Goal: Task Accomplishment & Management: Complete application form

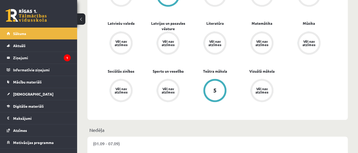
scroll to position [326, 0]
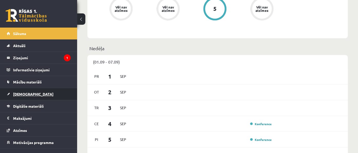
click at [29, 91] on link "[DEMOGRAPHIC_DATA]" at bounding box center [39, 94] width 64 height 12
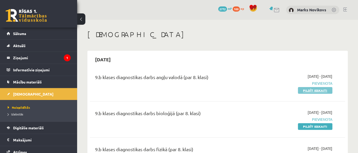
click at [315, 90] on link "Pildīt ieskaiti" at bounding box center [315, 90] width 34 height 7
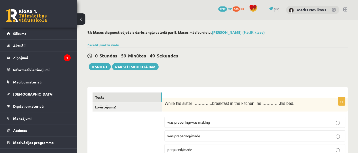
click at [184, 149] on span "prepared/made" at bounding box center [179, 149] width 25 height 5
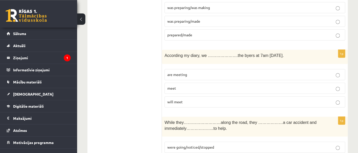
scroll to position [81, 0]
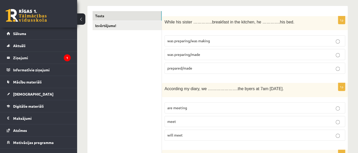
click at [183, 109] on span "are meeting" at bounding box center [177, 107] width 20 height 5
click at [193, 130] on label "will meet" at bounding box center [255, 134] width 181 height 11
click at [197, 108] on p "are meeting" at bounding box center [254, 107] width 175 height 5
click at [199, 136] on p "will meet" at bounding box center [254, 134] width 175 height 5
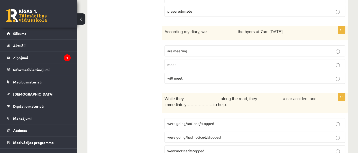
scroll to position [163, 0]
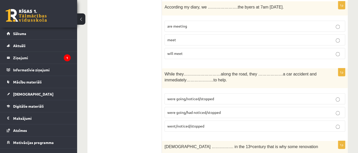
click at [180, 110] on p "were going/had noticed/stopped" at bounding box center [254, 112] width 175 height 5
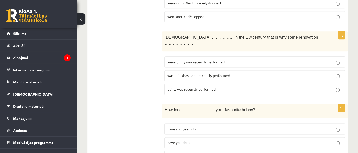
scroll to position [244, 0]
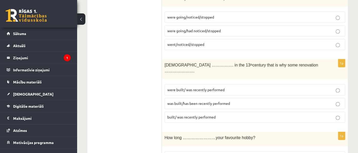
click at [184, 99] on label "was built/has been recently performed" at bounding box center [255, 103] width 181 height 11
click at [184, 101] on span "was built/has been recently performed" at bounding box center [198, 103] width 63 height 5
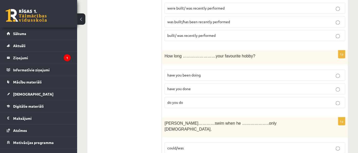
click at [190, 86] on label "have you done" at bounding box center [255, 88] width 181 height 11
click at [189, 100] on p "do you do" at bounding box center [254, 102] width 175 height 5
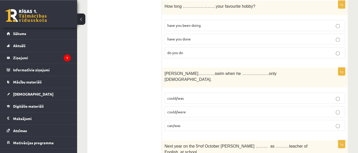
scroll to position [407, 0]
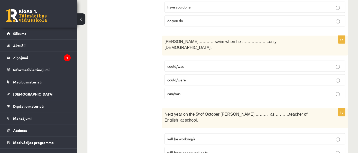
click at [197, 91] on p "can/was" at bounding box center [254, 93] width 175 height 5
click at [202, 136] on p "will be working/a" at bounding box center [254, 138] width 175 height 5
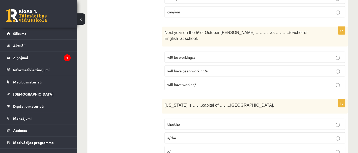
click at [193, 132] on label "a/the" at bounding box center [255, 137] width 181 height 11
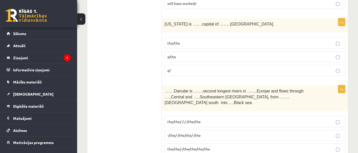
scroll to position [570, 0]
click at [179, 132] on span "-/the/-/the/the/-/the" at bounding box center [183, 134] width 33 height 5
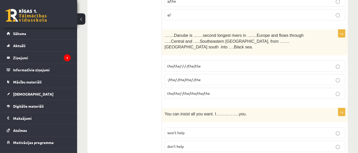
scroll to position [652, 0]
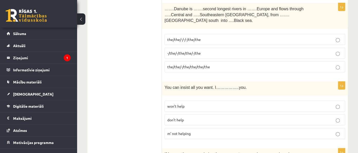
click at [194, 131] on p "m’ not helping" at bounding box center [254, 133] width 175 height 5
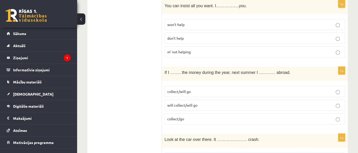
click at [172, 103] on span "will collect/will go" at bounding box center [182, 105] width 30 height 5
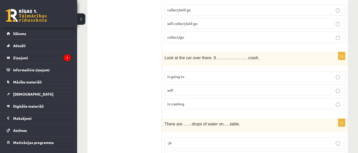
click at [189, 74] on p "is going to" at bounding box center [254, 76] width 175 height 5
click at [177, 153] on span "the/the" at bounding box center [173, 156] width 13 height 5
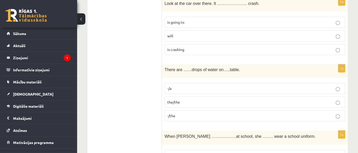
scroll to position [896, 0]
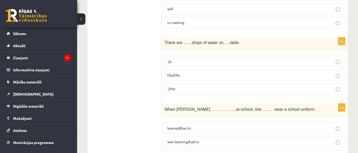
click at [193, 136] on label "was learning/had to" at bounding box center [255, 141] width 181 height 11
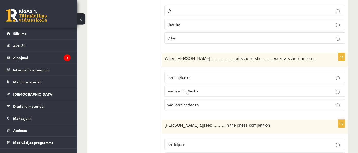
scroll to position [978, 0]
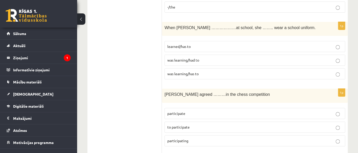
click at [188, 138] on span "participating" at bounding box center [177, 140] width 21 height 5
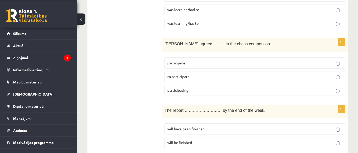
scroll to position [1059, 0]
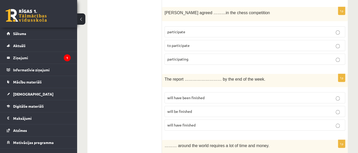
click at [174, 109] on span "will be finished" at bounding box center [179, 111] width 25 height 5
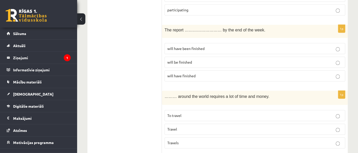
scroll to position [1141, 0]
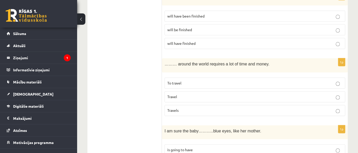
click at [189, 80] on p "To travel" at bounding box center [254, 82] width 175 height 5
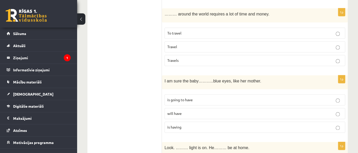
scroll to position [1222, 0]
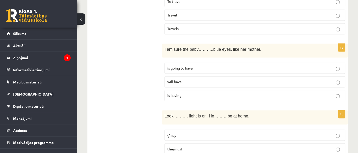
click at [201, 143] on label "the/must" at bounding box center [255, 148] width 181 height 11
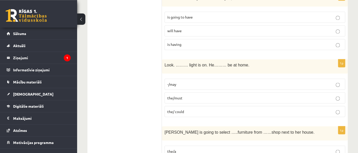
scroll to position [1304, 0]
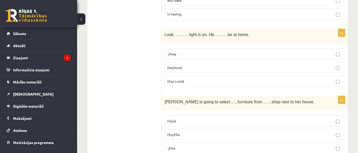
click at [178, 132] on span "the/the" at bounding box center [173, 134] width 13 height 5
click at [175, 145] on span "-/the" at bounding box center [171, 147] width 8 height 5
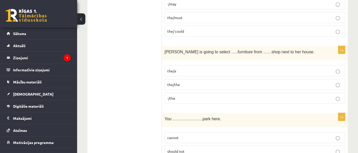
scroll to position [1385, 0]
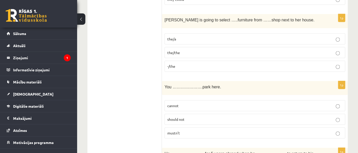
click at [177, 100] on label "cannot" at bounding box center [255, 105] width 181 height 11
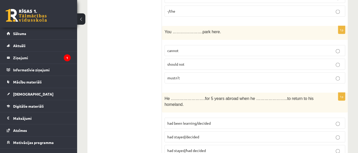
scroll to position [1467, 0]
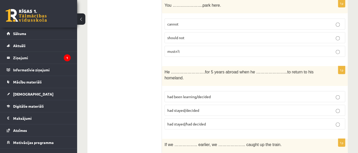
click at [180, 108] on span "had stayed/decided" at bounding box center [183, 110] width 32 height 5
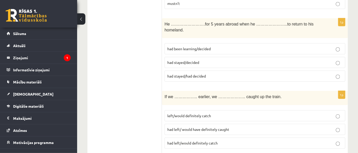
scroll to position [1548, 0]
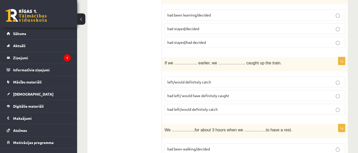
click at [187, 107] on span "had left/would definitely catch" at bounding box center [192, 109] width 50 height 5
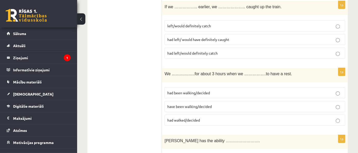
scroll to position [1630, 0]
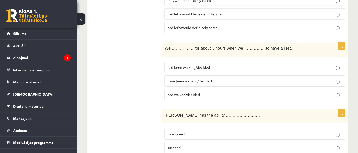
click at [184, 131] on p "to succeed" at bounding box center [254, 133] width 175 height 5
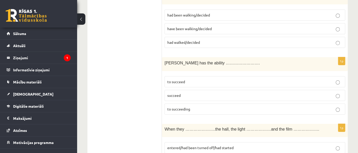
scroll to position [1711, 0]
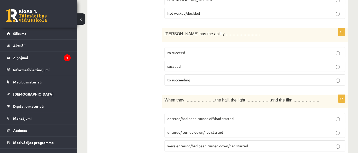
click at [182, 143] on span "were entering/had been turned down/had started" at bounding box center [207, 145] width 81 height 5
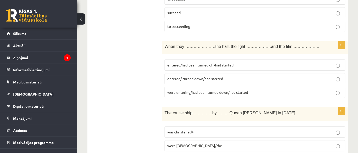
scroll to position [1793, 0]
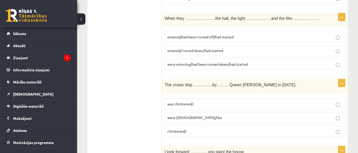
click at [172, 98] on label "was christened/-" at bounding box center [255, 103] width 181 height 11
click at [172, 101] on p "was christened/-" at bounding box center [254, 103] width 175 height 5
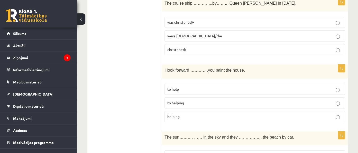
click at [196, 100] on p "to helping" at bounding box center [254, 102] width 175 height 5
click at [177, 150] on label "is brightly shining/are going" at bounding box center [255, 155] width 181 height 11
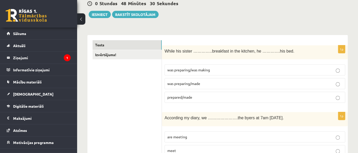
scroll to position [13, 0]
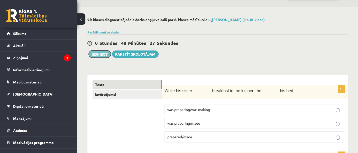
click at [99, 51] on button "Iesniegt" at bounding box center [100, 53] width 22 height 7
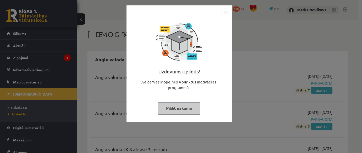
click at [176, 115] on div "Uzdevums izpildīts! Sveicam esi nopelnījis 4 punktus motivācijas programmā Pild…" at bounding box center [179, 67] width 99 height 103
click at [178, 104] on button "Pildīt nākamo" at bounding box center [179, 108] width 42 height 12
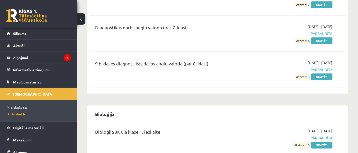
scroll to position [225, 0]
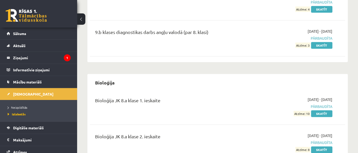
click at [302, 48] on div "9.b klases diagnostikas darbs angļu valodā (par 8. klasi) 2025-09-01 - 2025-09-…" at bounding box center [217, 38] width 255 height 30
click at [317, 46] on link "Skatīt" at bounding box center [321, 45] width 21 height 7
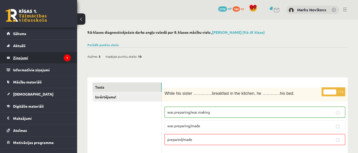
click at [38, 59] on legend "Ziņojumi 1" at bounding box center [42, 58] width 58 height 12
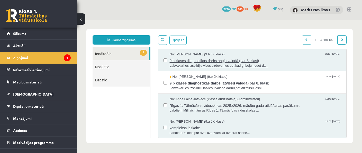
click at [204, 65] on span "Labvakar! es izspildiju visus uzdevumus bet kad gribeju nodot da..." at bounding box center [256, 65] width 172 height 5
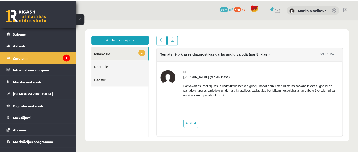
scroll to position [1, 0]
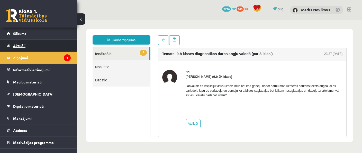
click at [21, 45] on span "Aktuāli" at bounding box center [19, 45] width 12 height 5
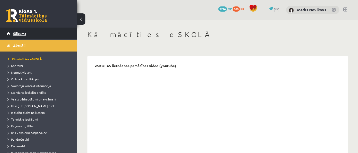
click at [24, 34] on span "Sākums" at bounding box center [19, 33] width 13 height 5
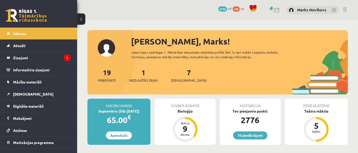
click at [176, 73] on div "7 Ieskaites" at bounding box center [188, 75] width 35 height 16
click at [182, 77] on div "7 Ieskaites" at bounding box center [188, 75] width 35 height 16
click at [179, 78] on span "[DEMOGRAPHIC_DATA]" at bounding box center [188, 80] width 35 height 5
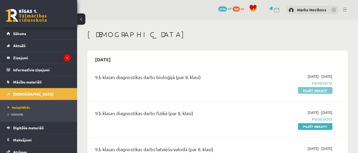
click at [305, 90] on link "Pildīt ieskaiti" at bounding box center [315, 90] width 34 height 7
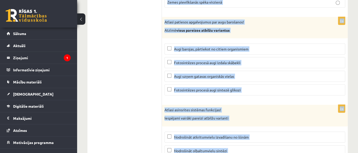
scroll to position [2497, 0]
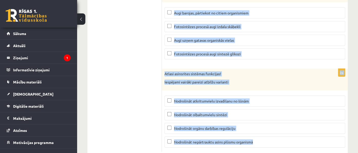
drag, startPoint x: 164, startPoint y: 82, endPoint x: 256, endPoint y: 161, distance: 121.8
copy form "Attēlā redzamas šūnas, kas augā nodrošina ūdens iztvaikošanu, kā sauc šīs šūnas…"
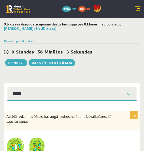
select select "**********"
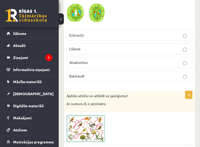
scroll to position [163, 0]
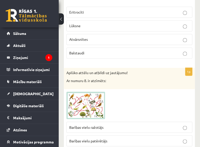
click at [89, 42] on label "Atvārsnītes" at bounding box center [129, 39] width 126 height 11
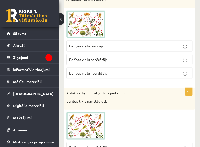
click at [106, 75] on label "Barības vielu noārdītājs" at bounding box center [129, 73] width 126 height 11
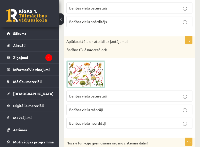
scroll to position [326, 0]
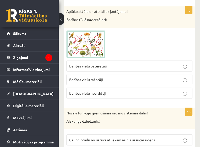
click at [118, 93] on p "Barības vielu noārdītāji" at bounding box center [129, 93] width 120 height 5
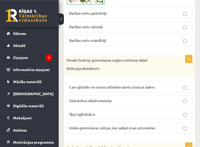
scroll to position [407, 0]
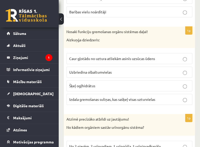
click at [106, 97] on span "Izdala gremošanas suliņas, kas sašķeļ visas uzturvielas" at bounding box center [112, 99] width 86 height 5
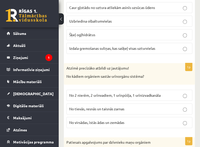
scroll to position [489, 0]
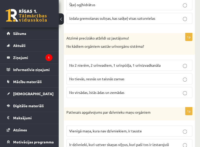
click at [102, 63] on span "No 2 nierēm, 2 urīnvadiem, 1 urīnpūšļa, 1 urīnizvadkanāla" at bounding box center [114, 65] width 91 height 5
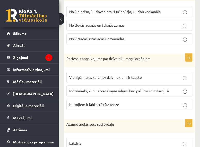
scroll to position [570, 0]
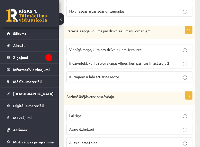
click at [133, 63] on p "Ir dzīvnieki, kuri uztver skaņas viļņus, kuri paši tos ir izstarojuši" at bounding box center [129, 63] width 120 height 5
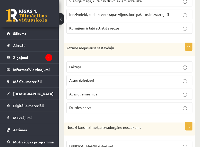
scroll to position [652, 0]
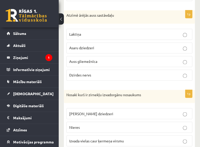
click at [85, 33] on p "Laktiņa" at bounding box center [129, 34] width 120 height 5
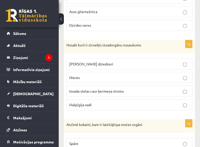
scroll to position [733, 0]
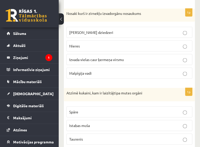
click at [102, 70] on p "Malpīgija vadi" at bounding box center [129, 72] width 120 height 5
click at [103, 70] on p "Malpīgija vadi" at bounding box center [129, 72] width 120 height 5
click at [92, 123] on p "Istabas muša" at bounding box center [129, 125] width 120 height 5
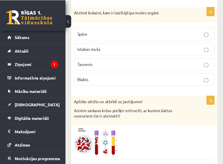
scroll to position [816, 0]
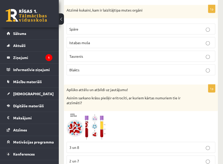
click at [62, 19] on button at bounding box center [61, 18] width 5 height 11
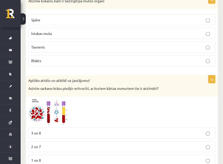
click at [92, 135] on label "3 un 8" at bounding box center [121, 133] width 187 height 11
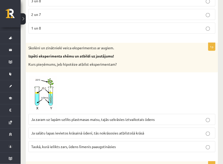
scroll to position [975, 0]
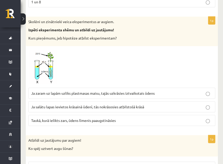
click at [144, 91] on span "Ja zaram uz lapām uzliks plastmasas maisu, tajās uzkrāsies iztvaikotais ūdens" at bounding box center [92, 93] width 123 height 5
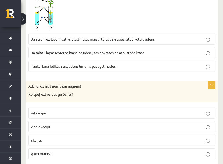
scroll to position [1054, 0]
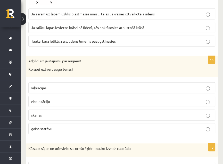
click at [83, 86] on p "vibrācijas" at bounding box center [121, 87] width 181 height 5
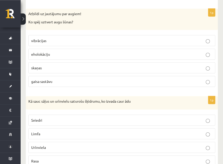
scroll to position [1134, 0]
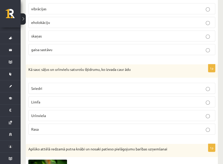
click at [125, 86] on p "Sviedri" at bounding box center [121, 88] width 181 height 5
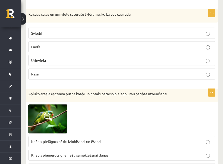
scroll to position [1213, 0]
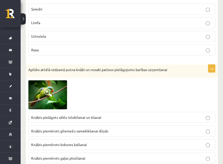
click at [115, 129] on p "Knābis piemērots gliemežu sameklēšanai dūņās" at bounding box center [121, 131] width 181 height 5
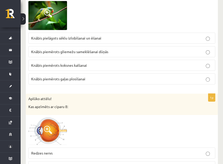
click at [64, 127] on img at bounding box center [47, 132] width 39 height 28
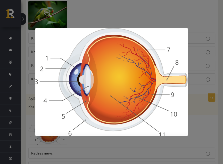
click at [144, 76] on img at bounding box center [111, 82] width 152 height 108
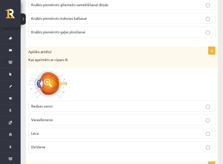
scroll to position [1372, 0]
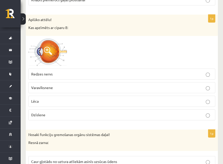
click at [57, 72] on p "Redzes nervs" at bounding box center [121, 74] width 181 height 5
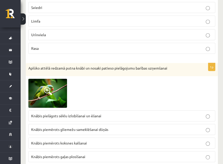
scroll to position [1213, 0]
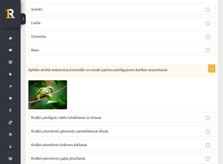
click at [66, 85] on img at bounding box center [47, 95] width 39 height 29
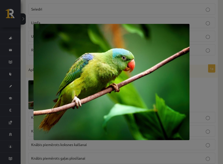
click at [80, 85] on img at bounding box center [111, 82] width 156 height 117
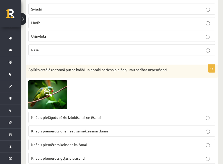
click at [90, 116] on label "Knābis pielāgots sēklu izlobīšanai un ēšanai" at bounding box center [121, 117] width 187 height 11
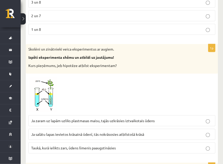
scroll to position [975, 0]
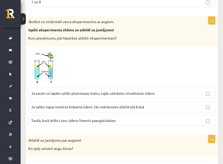
click at [50, 65] on img at bounding box center [47, 67] width 39 height 37
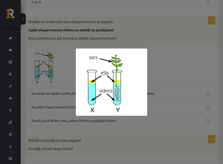
click at [123, 91] on img at bounding box center [111, 82] width 71 height 67
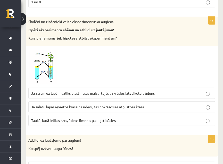
click at [55, 70] on img at bounding box center [47, 67] width 39 height 37
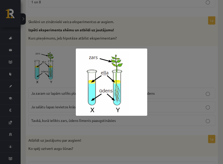
click at [113, 77] on img at bounding box center [111, 82] width 71 height 67
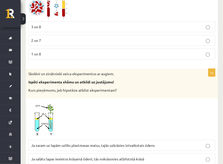
scroll to position [895, 0]
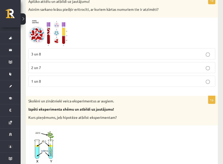
click at [56, 34] on img at bounding box center [47, 33] width 39 height 26
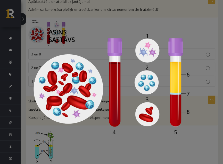
click at [144, 115] on img at bounding box center [111, 82] width 156 height 104
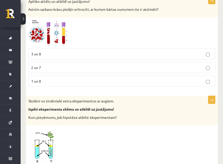
click at [48, 29] on span at bounding box center [48, 33] width 8 height 8
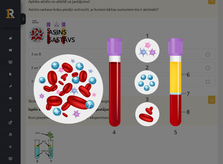
click at [144, 122] on img at bounding box center [111, 82] width 156 height 104
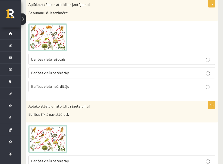
scroll to position [181, 0]
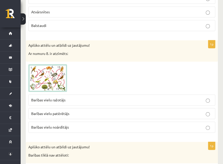
click at [46, 71] on img at bounding box center [47, 78] width 39 height 28
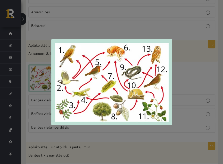
click at [74, 87] on img at bounding box center [111, 82] width 120 height 86
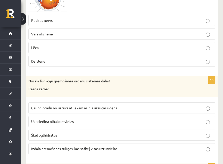
scroll to position [1451, 0]
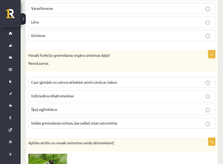
click at [90, 121] on span "Izdala gremošanas suliņas, kas sašķeļ visas uzturvielas" at bounding box center [74, 123] width 86 height 5
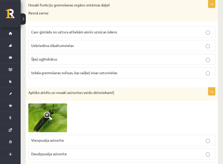
scroll to position [1531, 0]
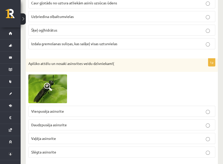
click at [144, 76] on div at bounding box center [121, 89] width 187 height 29
click at [41, 109] on span "Vienpusēja asinsrite" at bounding box center [47, 111] width 33 height 5
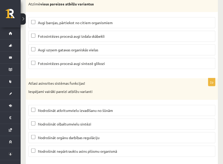
scroll to position [7, 0]
click at [84, 105] on label "Nodrošināt atkritumvielu izvadīšanu no šūnām" at bounding box center [121, 110] width 187 height 11
click at [84, 122] on span "Nodrošināt olbaltumvielu sintēzi" at bounding box center [64, 124] width 53 height 5
click at [82, 132] on label "Nodrošināt orgānu darbības regulāciju" at bounding box center [121, 137] width 187 height 11
click at [61, 122] on span "Nodrošināt olbaltumvielu sintēzi" at bounding box center [64, 124] width 53 height 5
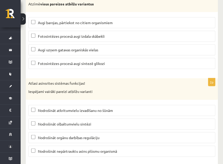
click at [63, 149] on span "Nodrošināt nepārtrauktu asins plūsmu organismā" at bounding box center [77, 151] width 79 height 5
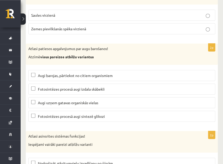
scroll to position [2423, 0]
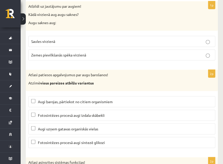
click at [68, 113] on span "Fotosintēzes procesā augi izdala skābekli" at bounding box center [71, 115] width 67 height 5
click at [63, 140] on span "Fotosintēzes procesā augi sintezē glikozi" at bounding box center [71, 142] width 67 height 5
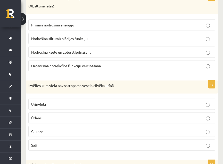
scroll to position [2344, 0]
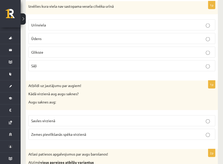
click at [138, 132] on p "Zemes pievilkšanās spēka virzienā" at bounding box center [121, 134] width 181 height 5
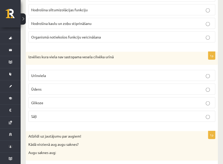
scroll to position [2264, 0]
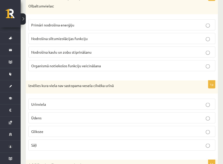
click at [64, 129] on p "Glikoze" at bounding box center [121, 131] width 181 height 5
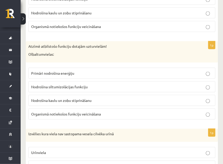
scroll to position [2185, 0]
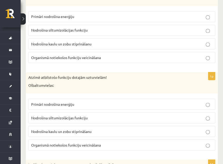
click at [70, 140] on label "Organismā notiekošos funkciju veicināšana" at bounding box center [121, 145] width 187 height 11
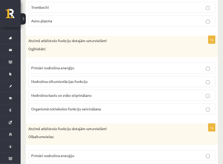
scroll to position [2106, 0]
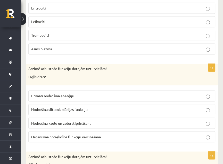
click at [138, 93] on p "Primāri nodrošina enerģiju" at bounding box center [121, 95] width 181 height 5
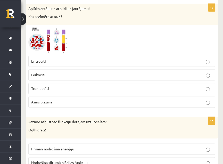
scroll to position [2026, 0]
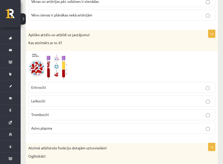
click at [72, 55] on div at bounding box center [121, 67] width 187 height 26
click at [59, 61] on img at bounding box center [47, 67] width 39 height 26
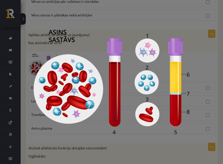
click at [144, 76] on img at bounding box center [111, 82] width 156 height 104
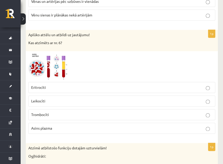
click at [125, 60] on div at bounding box center [121, 67] width 187 height 26
click at [82, 123] on label "Asins plazma" at bounding box center [121, 128] width 187 height 11
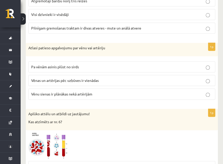
click at [55, 92] on span "Vēnu sienas ir plānākas nekā artērijām" at bounding box center [61, 94] width 61 height 5
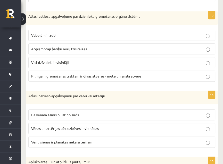
scroll to position [1867, 0]
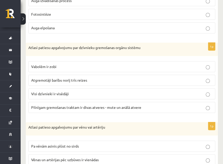
click at [70, 105] on span "Pilnīgam gremošanas traktam ir divas atveres - mute un anālā atvere" at bounding box center [86, 107] width 110 height 5
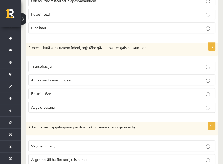
click at [144, 91] on p "Fotosintēze" at bounding box center [121, 93] width 181 height 5
click at [144, 88] on label "Fotosintēze" at bounding box center [121, 93] width 187 height 11
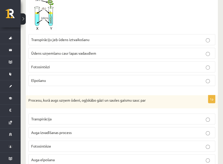
scroll to position [1708, 0]
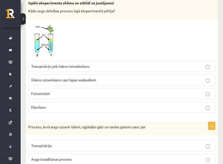
click at [121, 64] on p "Transpirāciju jeb ūdens iztvaikošanu" at bounding box center [121, 66] width 181 height 5
click at [127, 64] on p "Transpirāciju jeb ūdens iztvaikošanu" at bounding box center [121, 66] width 181 height 5
click at [89, 102] on label "Elpošanu" at bounding box center [121, 107] width 187 height 11
click at [89, 91] on label "Fotosintēzi" at bounding box center [121, 93] width 187 height 11
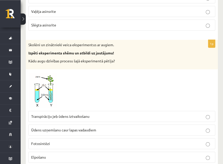
scroll to position [1629, 0]
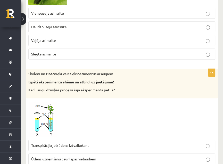
click at [68, 51] on p "Slēgta asinsrite" at bounding box center [121, 53] width 181 height 5
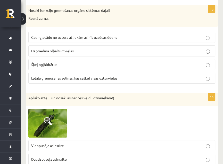
scroll to position [1470, 0]
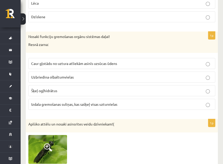
click at [137, 61] on p "Caur gļotādu no uztura atliekām asinīs uzsūcas ūdens" at bounding box center [121, 63] width 181 height 5
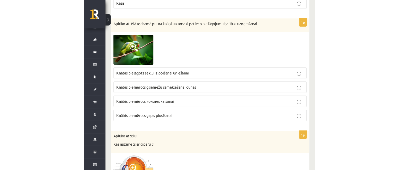
scroll to position [1232, 0]
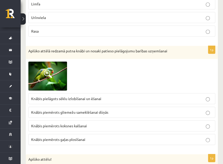
drag, startPoint x: 97, startPoint y: 108, endPoint x: 92, endPoint y: 107, distance: 4.4
click at [97, 110] on span "Knābis piemērots gliemežu sameklēšanai dūņās" at bounding box center [69, 112] width 77 height 5
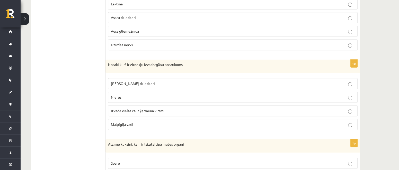
scroll to position [0, 0]
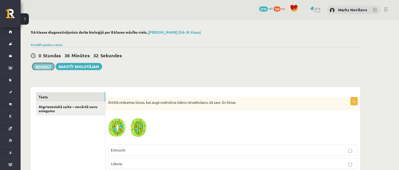
click at [35, 68] on button "Iesniegt" at bounding box center [43, 66] width 22 height 7
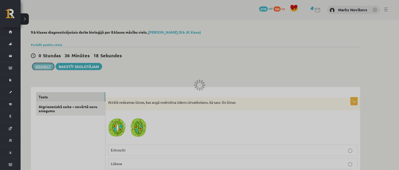
scroll to position [2, 0]
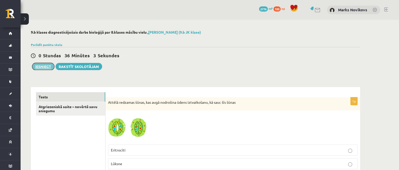
click at [43, 66] on button "Iesniegt" at bounding box center [43, 66] width 22 height 7
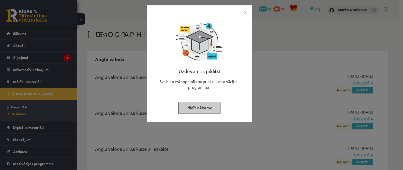
click at [194, 110] on button "Pildīt nākamo" at bounding box center [200, 108] width 42 height 12
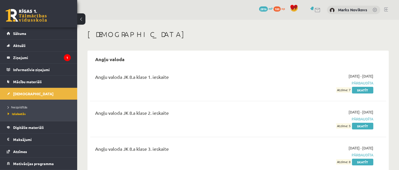
scroll to position [159, 0]
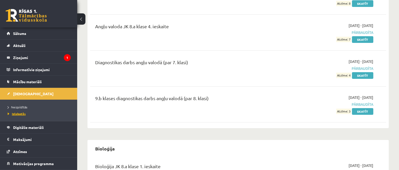
click at [25, 115] on span "Izlabotās" at bounding box center [17, 114] width 18 height 4
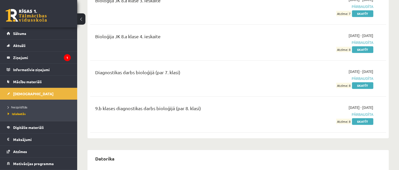
scroll to position [476, 0]
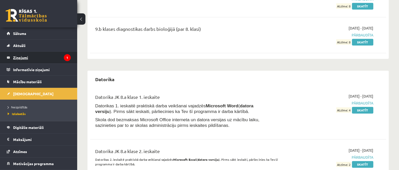
click at [21, 62] on legend "Ziņojumi 1" at bounding box center [42, 58] width 58 height 12
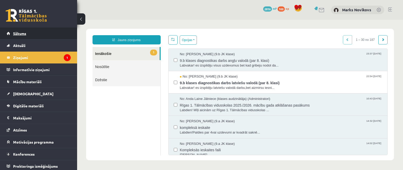
click at [22, 37] on link "Sākums" at bounding box center [39, 34] width 64 height 12
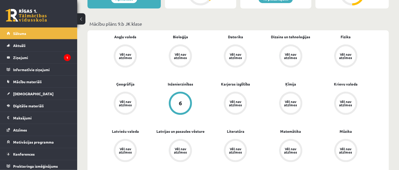
scroll to position [159, 0]
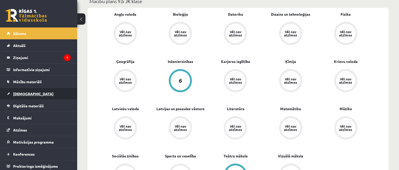
click at [22, 89] on link "[DEMOGRAPHIC_DATA]" at bounding box center [39, 94] width 64 height 12
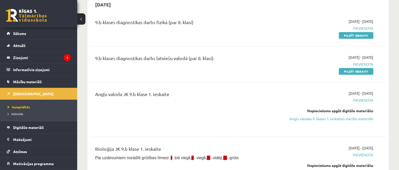
scroll to position [79, 0]
